Goal: Task Accomplishment & Management: Complete application form

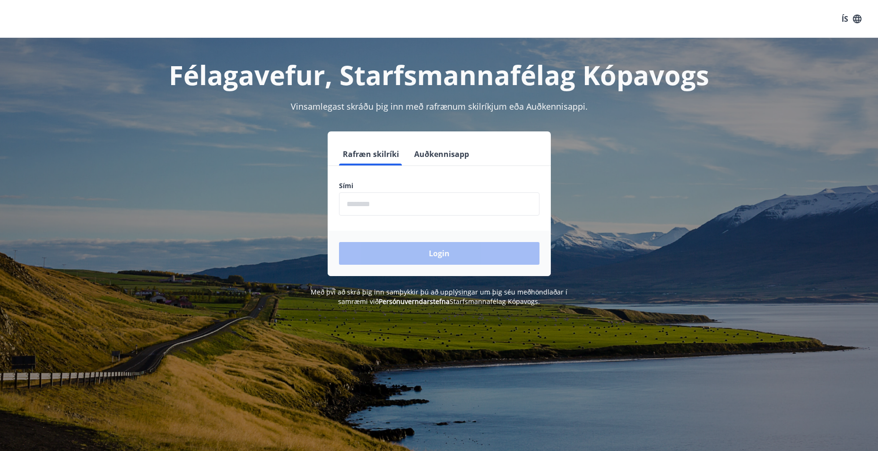
click at [354, 208] on input "phone" at bounding box center [439, 203] width 200 height 23
type input "********"
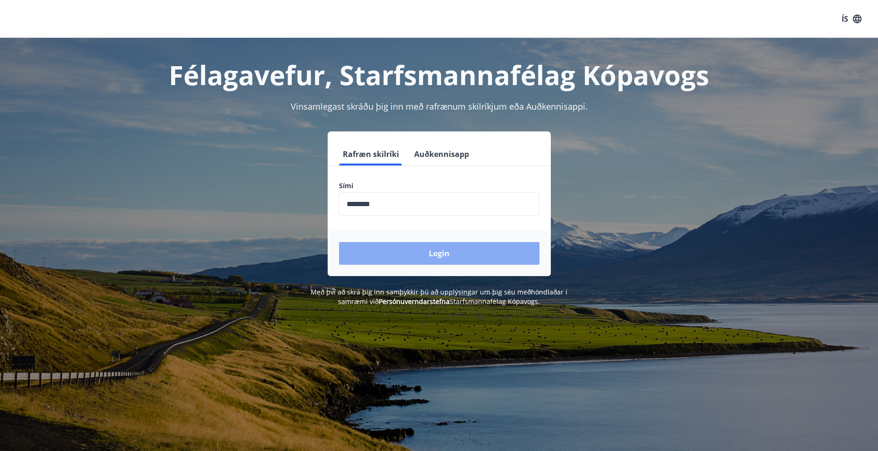
click at [377, 245] on button "Login" at bounding box center [439, 253] width 200 height 23
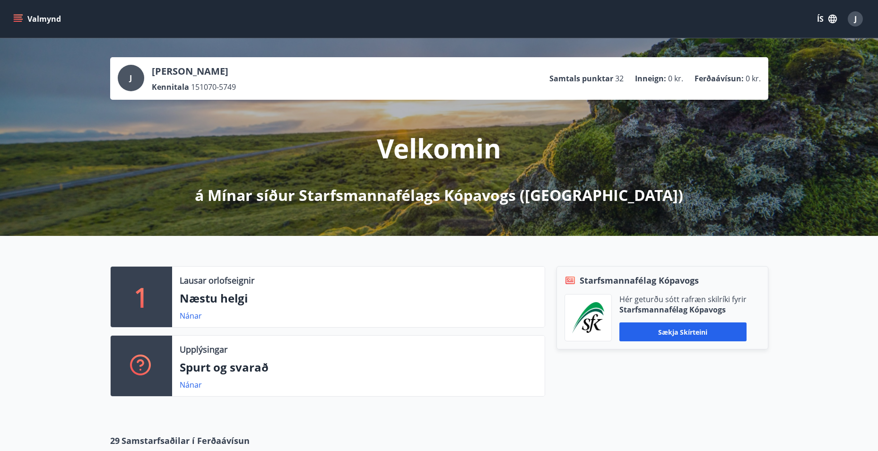
click at [18, 21] on icon "menu" at bounding box center [18, 21] width 9 height 1
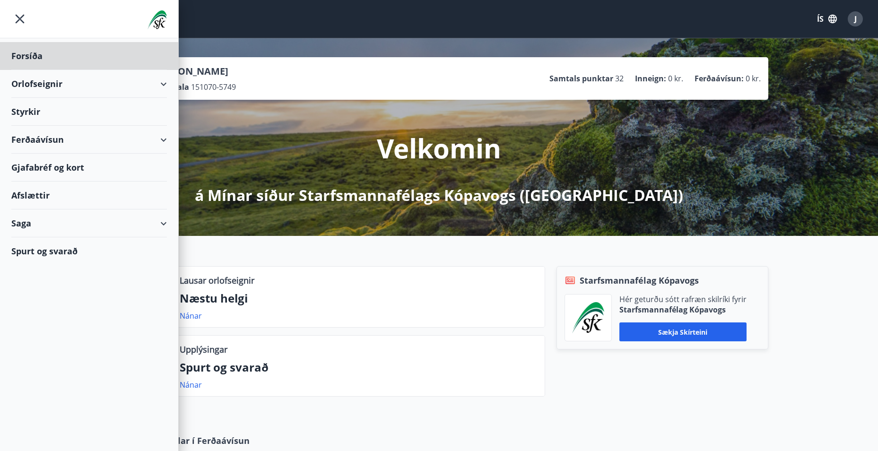
click at [37, 70] on div "Styrkir" at bounding box center [89, 56] width 156 height 28
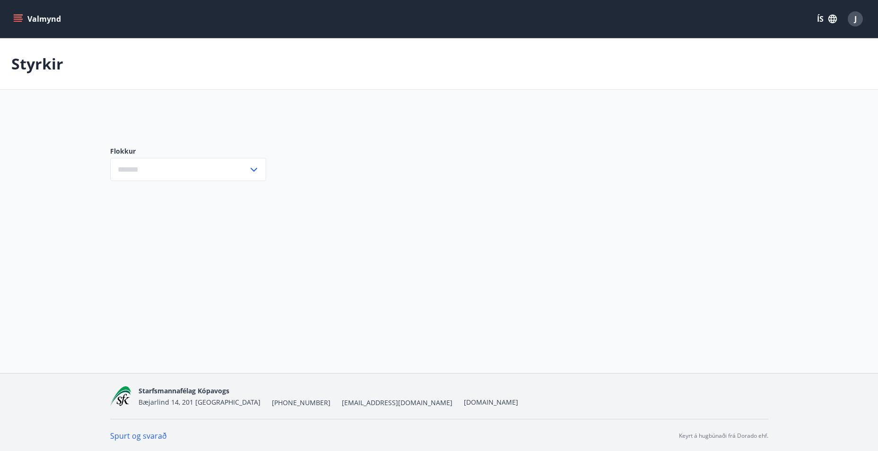
type input "***"
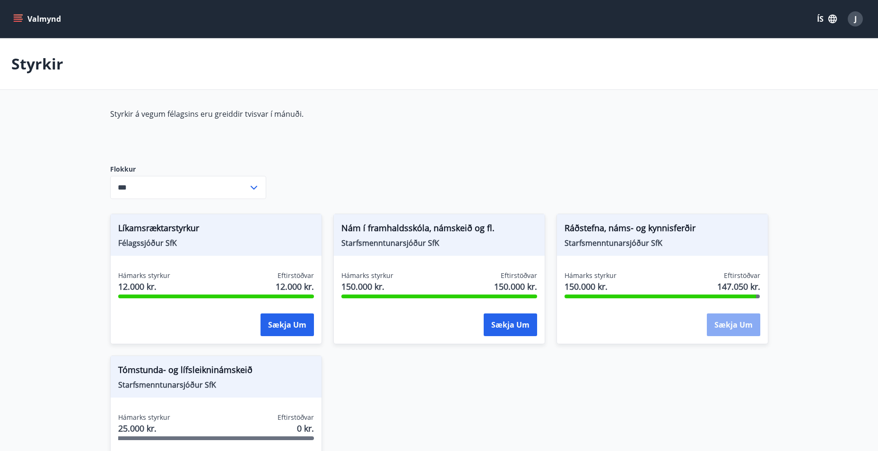
click at [728, 320] on button "Sækja um" at bounding box center [733, 324] width 53 height 23
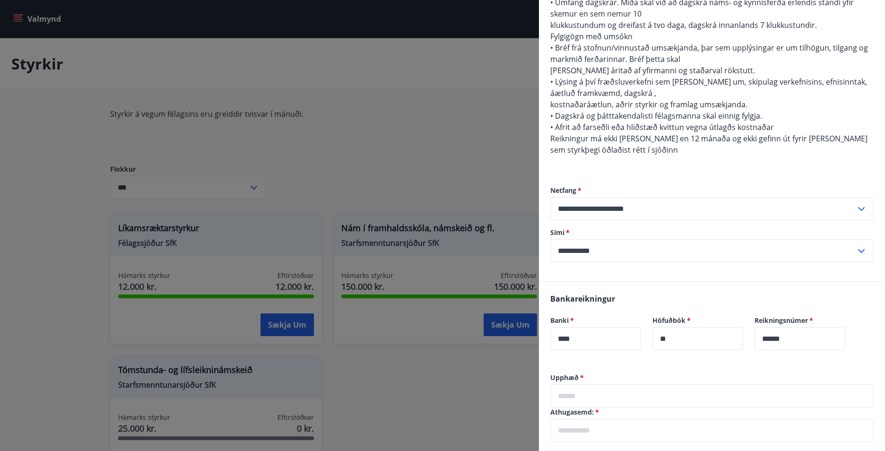
scroll to position [378, 0]
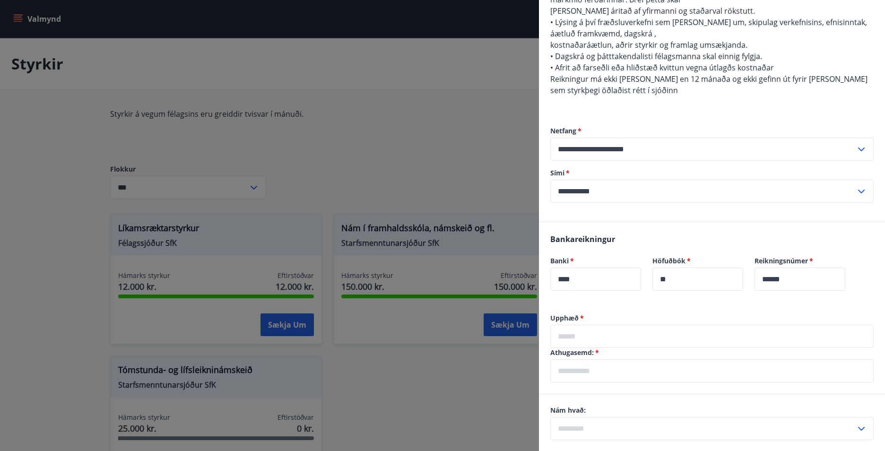
click at [573, 325] on input "text" at bounding box center [711, 336] width 323 height 23
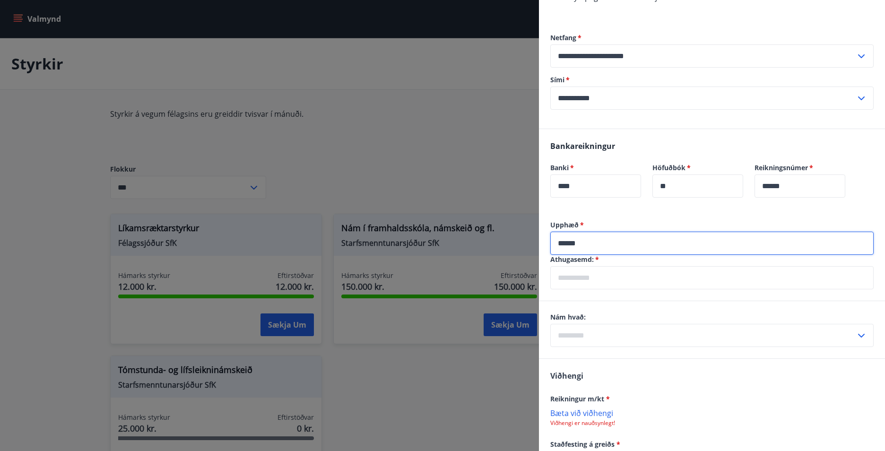
scroll to position [473, 0]
type input "******"
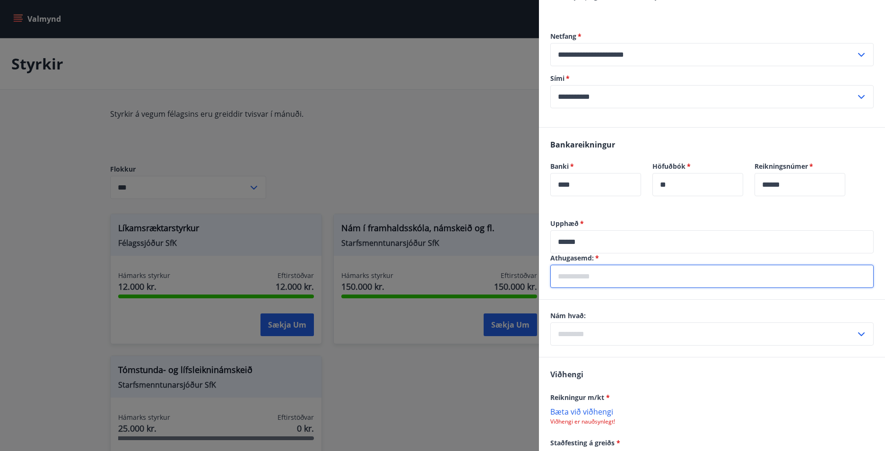
click at [590, 265] on input "text" at bounding box center [711, 276] width 323 height 23
type input "*"
type input "**********"
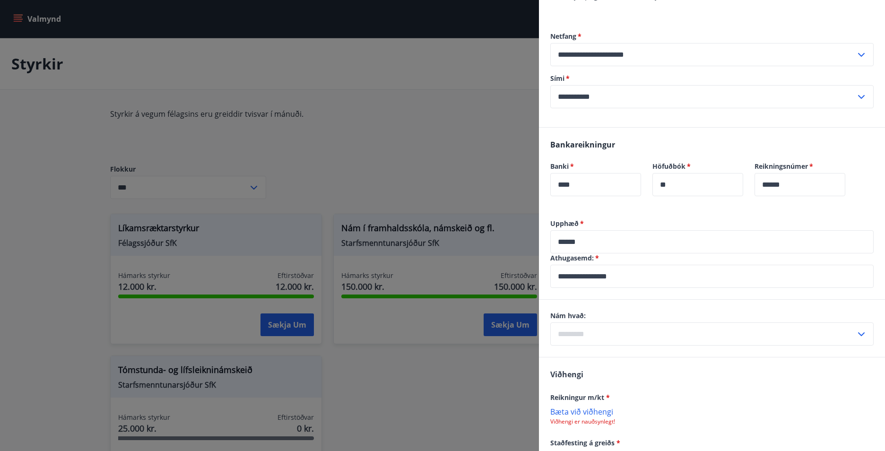
click at [856, 329] on icon at bounding box center [861, 334] width 11 height 11
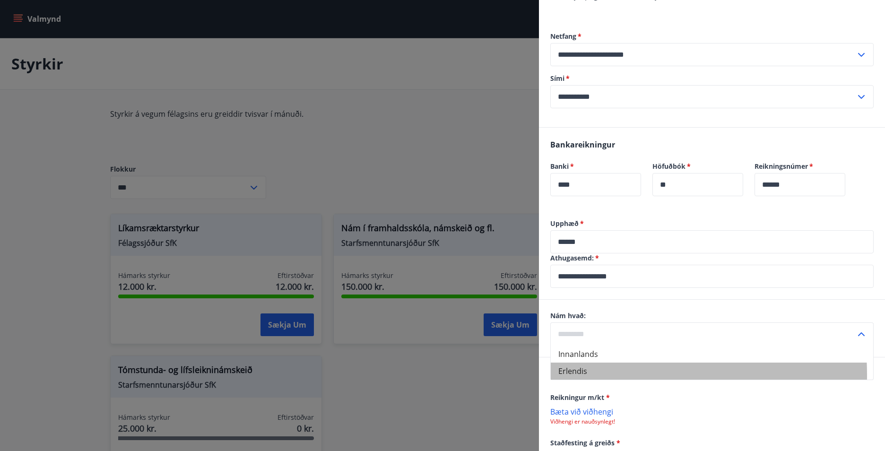
click at [571, 363] on li "Erlendis" at bounding box center [712, 371] width 322 height 17
type input "********"
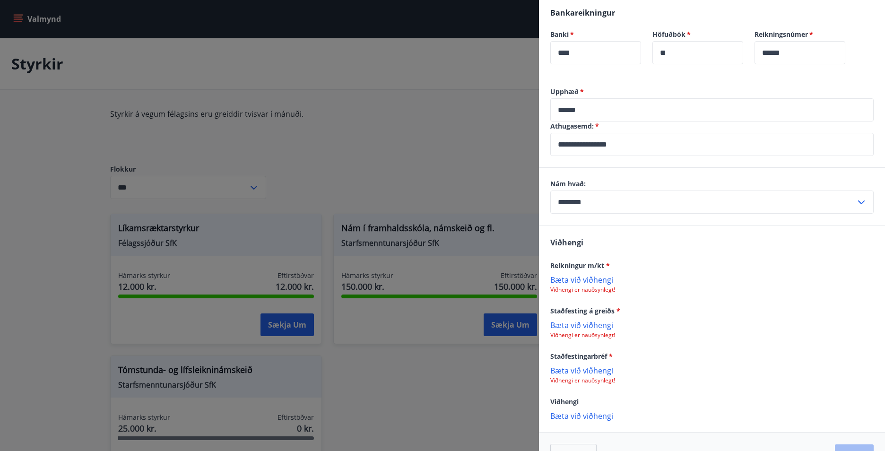
scroll to position [610, 0]
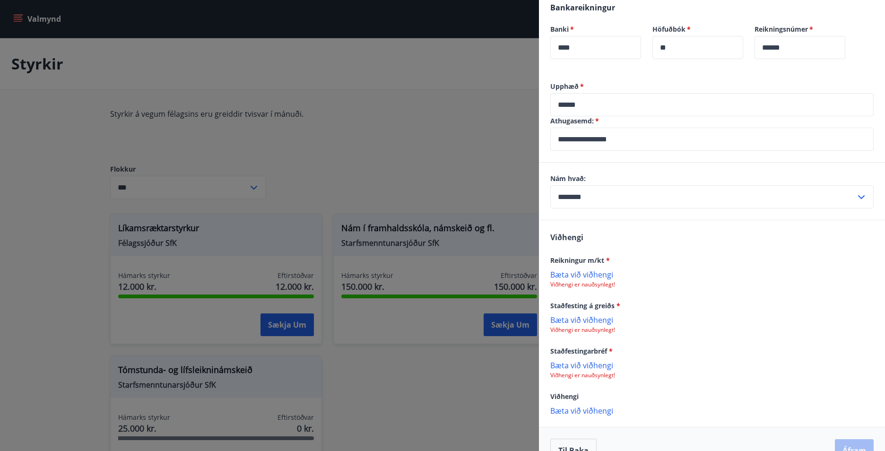
click at [676, 326] on p "Viðhengi er nauðsynlegt!" at bounding box center [711, 330] width 323 height 8
click at [557, 269] on p "Bæta við viðhengi" at bounding box center [711, 273] width 323 height 9
click at [559, 316] on p "Bæta við viðhengi" at bounding box center [711, 320] width 323 height 9
click at [569, 362] on p "Bæta við viðhengi" at bounding box center [711, 366] width 323 height 9
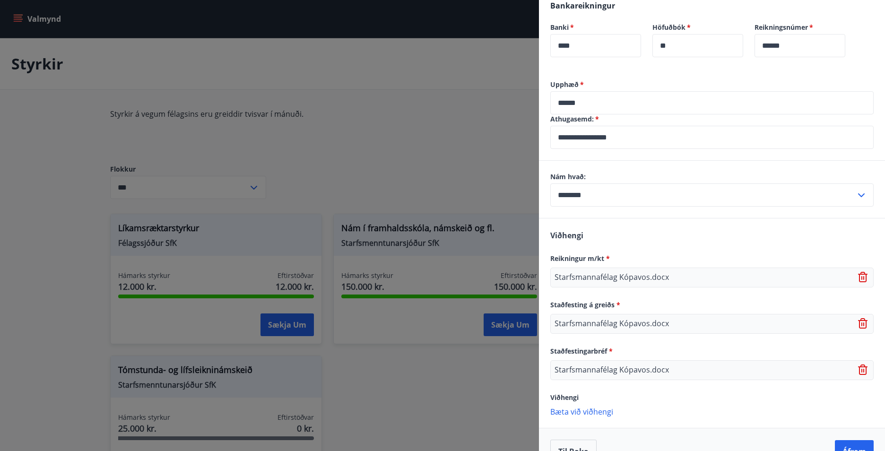
scroll to position [613, 0]
click at [836, 439] on button "Áfram" at bounding box center [854, 450] width 39 height 23
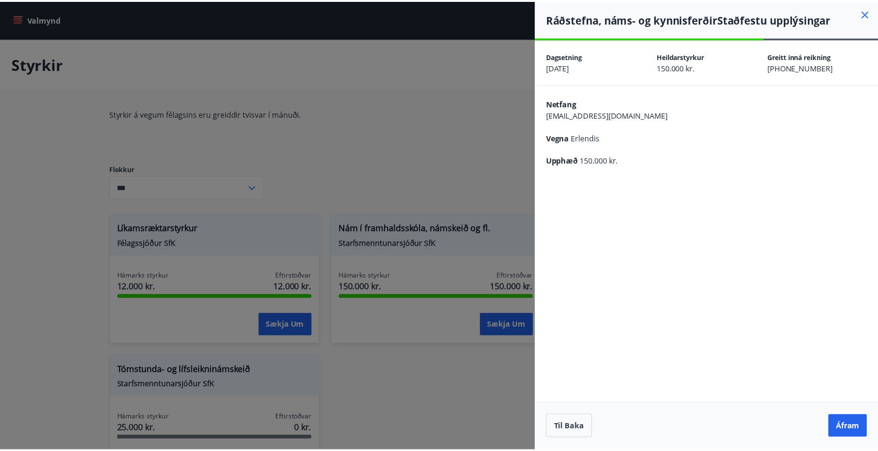
scroll to position [0, 0]
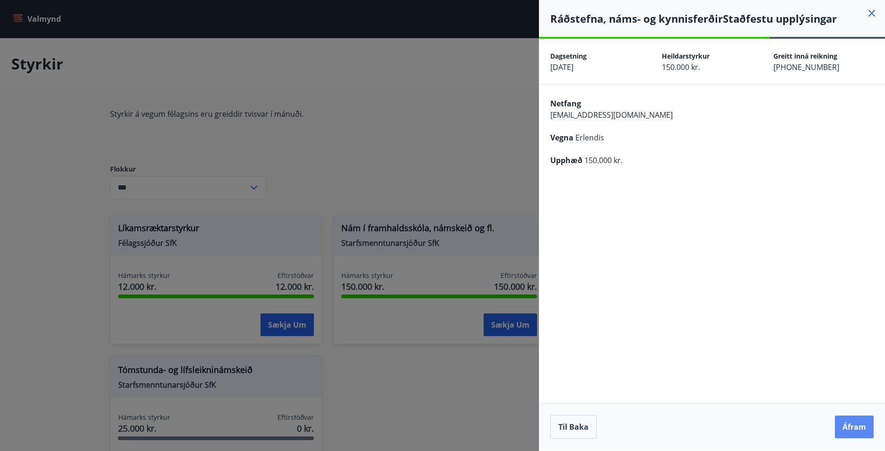
click at [867, 421] on button "Áfram" at bounding box center [854, 427] width 39 height 23
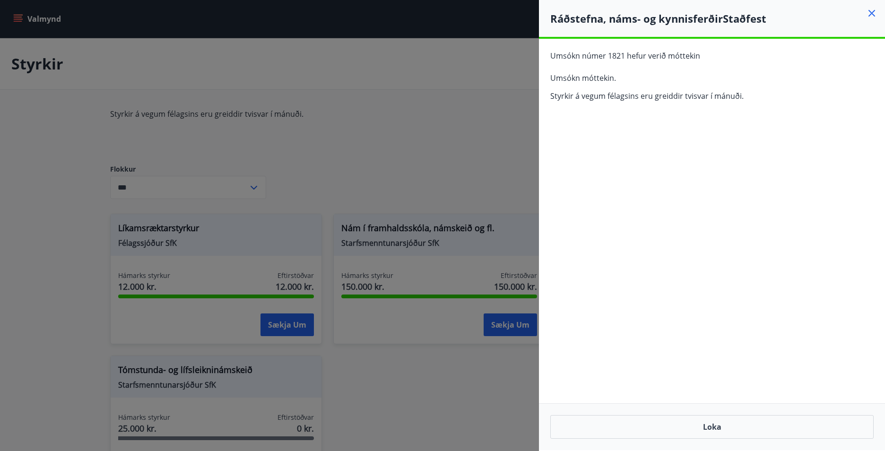
click at [483, 365] on div at bounding box center [442, 225] width 885 height 451
